Goal: Task Accomplishment & Management: Manage account settings

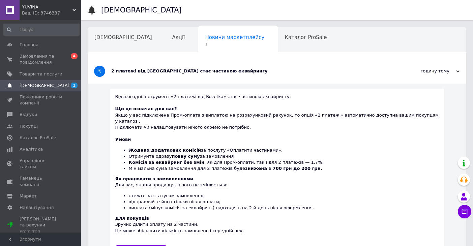
click at [28, 59] on span "Замовлення та повідомлення" at bounding box center [41, 59] width 43 height 12
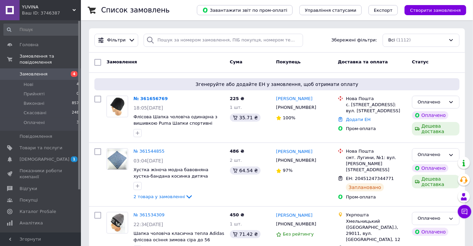
click at [147, 68] on div "Замовлення" at bounding box center [165, 62] width 123 height 12
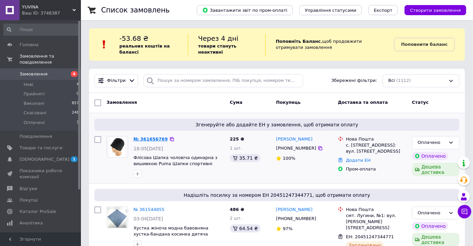
click at [148, 138] on link "№ 361656769" at bounding box center [151, 139] width 34 height 5
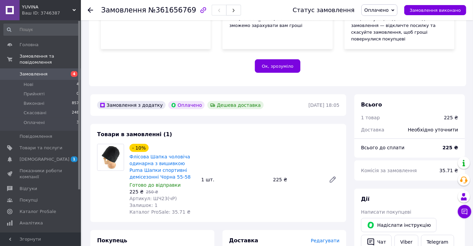
scroll to position [187, 0]
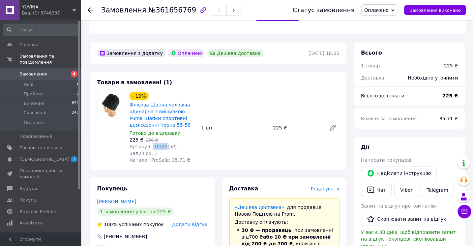
drag, startPoint x: 149, startPoint y: 133, endPoint x: 160, endPoint y: 133, distance: 11.8
click at [161, 144] on span "Артикул: ШЧ23(чР)" at bounding box center [153, 146] width 48 height 5
copy span "ШЧ23"
click at [121, 199] on link "Кіщенко Яна" at bounding box center [116, 201] width 39 height 5
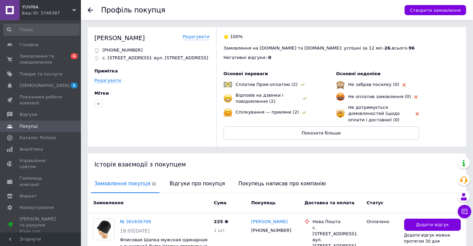
click at [90, 8] on use at bounding box center [90, 9] width 5 height 5
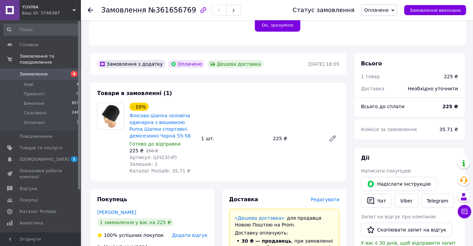
scroll to position [211, 0]
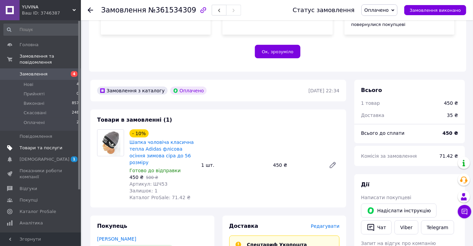
scroll to position [150, 0]
click at [41, 145] on span "Товари та послуги" at bounding box center [41, 148] width 43 height 6
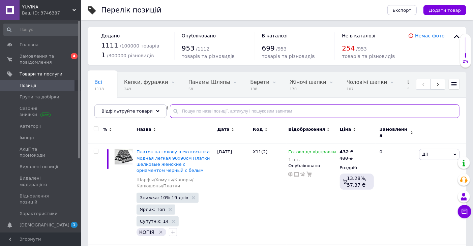
paste input "ШЧ23"
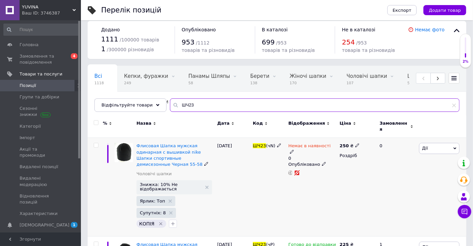
scroll to position [75, 0]
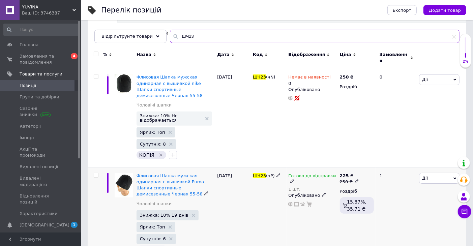
type input "ШЧ23"
click at [322, 193] on icon at bounding box center [324, 195] width 4 height 4
click at [311, 204] on li "Прихований" at bounding box center [311, 208] width 50 height 9
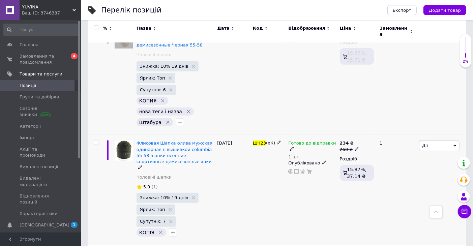
scroll to position [225, 0]
click at [322, 160] on icon at bounding box center [324, 162] width 4 height 4
click at [316, 171] on li "Прихований" at bounding box center [311, 175] width 50 height 9
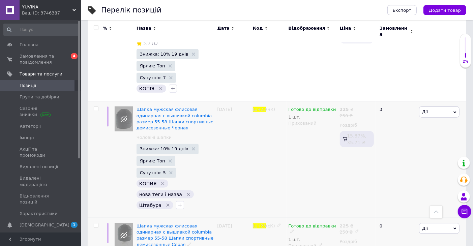
scroll to position [412, 0]
